Goal: Transaction & Acquisition: Purchase product/service

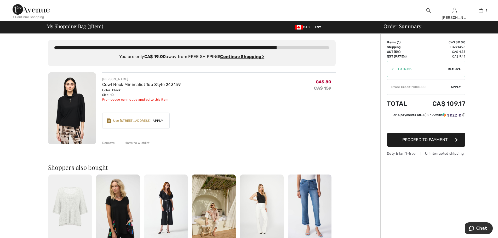
click at [110, 144] on div "Remove" at bounding box center [108, 143] width 13 height 5
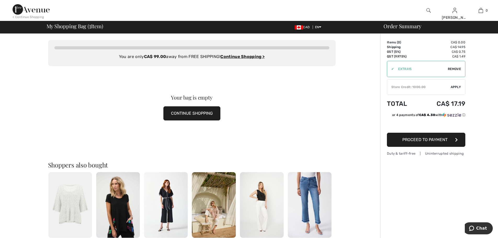
click at [43, 10] on img at bounding box center [31, 9] width 37 height 10
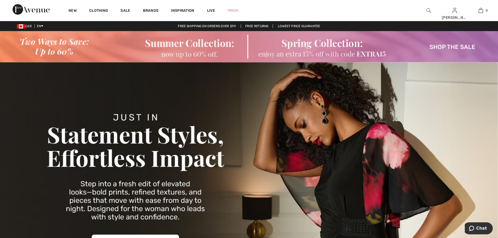
click at [426, 9] on img at bounding box center [428, 10] width 4 height 6
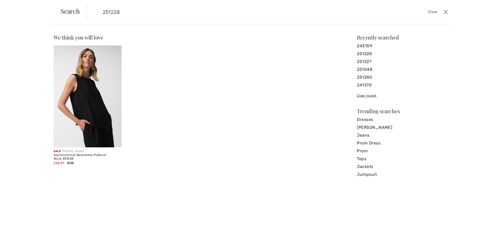
type input "251228"
click at [72, 77] on img at bounding box center [88, 96] width 68 height 102
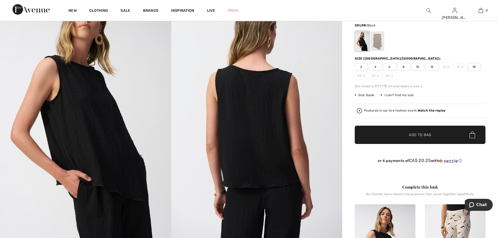
click at [474, 67] on span "18" at bounding box center [473, 67] width 13 height 8
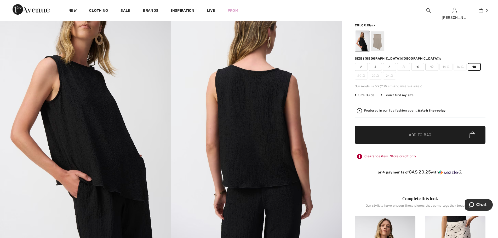
click at [420, 134] on span "Add to Bag" at bounding box center [420, 134] width 22 height 5
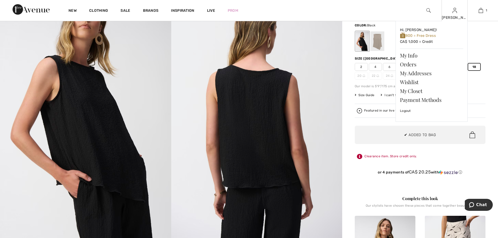
click at [449, 13] on div "Adelina Hi, Adelina! 800 = Free Dress CA$ 1,000 = Credit My Info Orders My Addr…" at bounding box center [454, 10] width 26 height 21
click at [453, 12] on img at bounding box center [454, 10] width 4 height 6
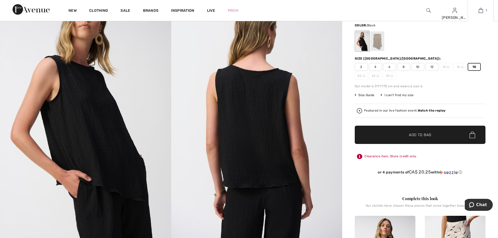
click at [483, 11] on link "1" at bounding box center [481, 10] width 26 height 6
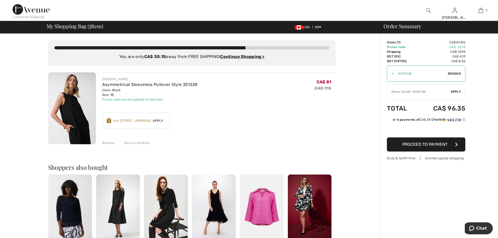
click at [449, 146] on button "Proceed to Payment" at bounding box center [426, 144] width 78 height 14
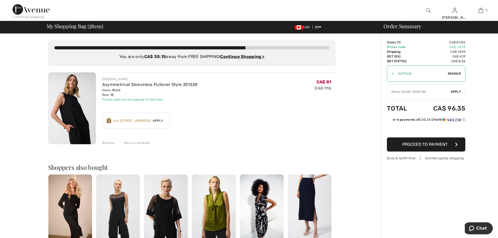
click at [424, 9] on div at bounding box center [428, 10] width 26 height 21
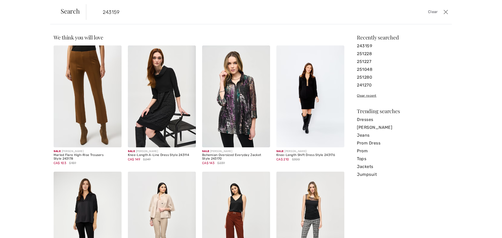
type input "243159"
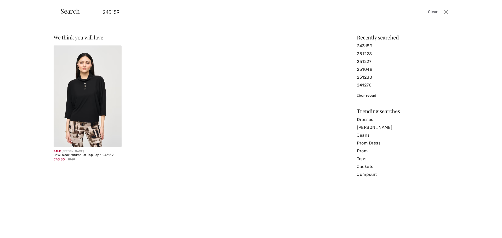
click at [90, 85] on img at bounding box center [88, 96] width 68 height 102
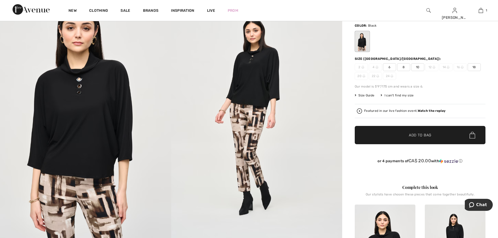
scroll to position [78, 0]
click at [472, 69] on span "18" at bounding box center [473, 67] width 13 height 8
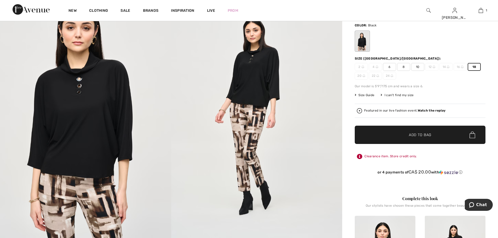
click at [434, 132] on span "✔ Added to Bag Add to Bag" at bounding box center [419, 135] width 131 height 18
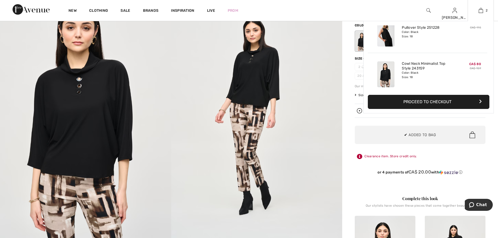
scroll to position [0, 0]
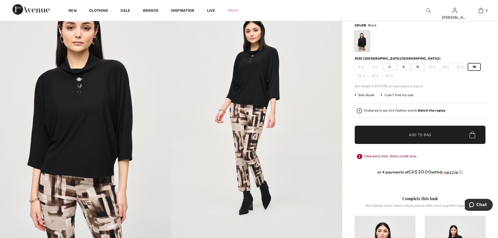
click at [429, 12] on img at bounding box center [428, 10] width 4 height 6
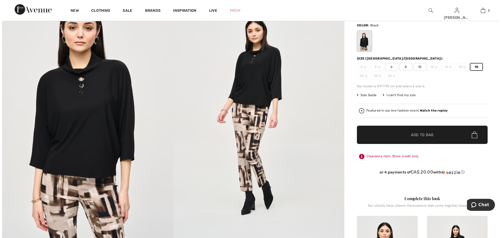
scroll to position [79, 0]
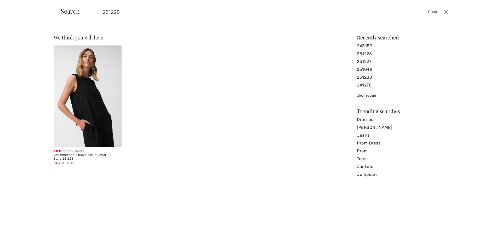
type input "251228"
click at [66, 115] on img at bounding box center [88, 96] width 68 height 102
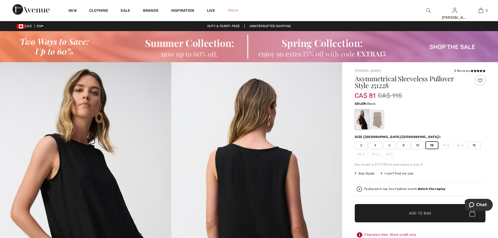
click at [408, 215] on span "✔ Added to Bag" at bounding box center [412, 213] width 32 height 5
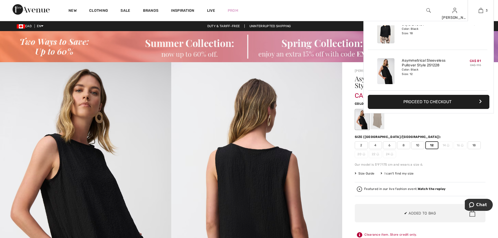
click at [424, 100] on button "Proceed to Checkout" at bounding box center [428, 102] width 121 height 14
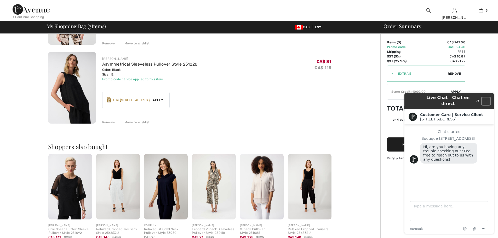
click at [488, 98] on button "Minimize widget" at bounding box center [485, 100] width 8 height 7
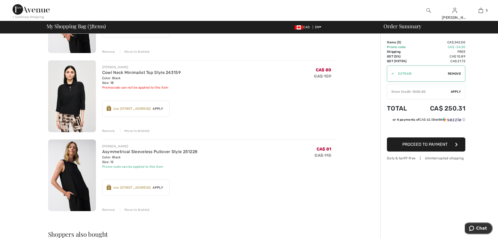
scroll to position [26, 0]
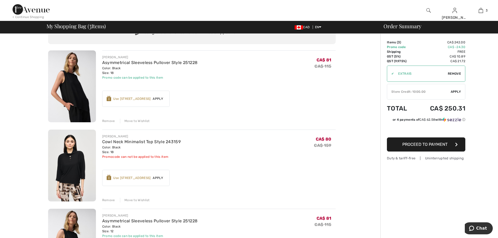
click at [110, 121] on div "Remove" at bounding box center [108, 121] width 13 height 5
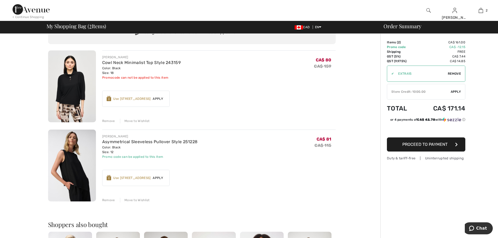
click at [107, 120] on div "Remove" at bounding box center [108, 121] width 13 height 5
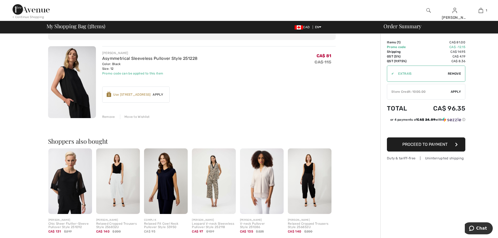
click at [108, 119] on div "Remove" at bounding box center [108, 116] width 13 height 5
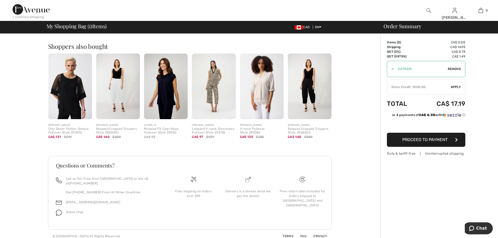
scroll to position [0, 0]
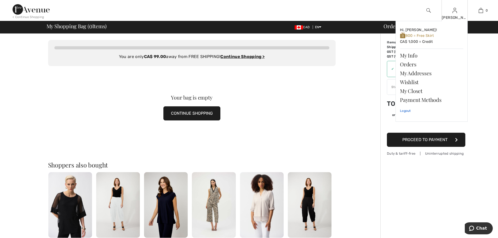
click at [410, 110] on link "Logout" at bounding box center [431, 110] width 63 height 13
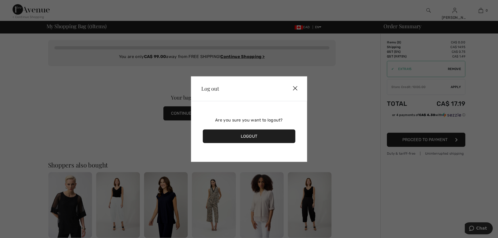
click at [265, 137] on div "Logout" at bounding box center [248, 136] width 93 height 14
